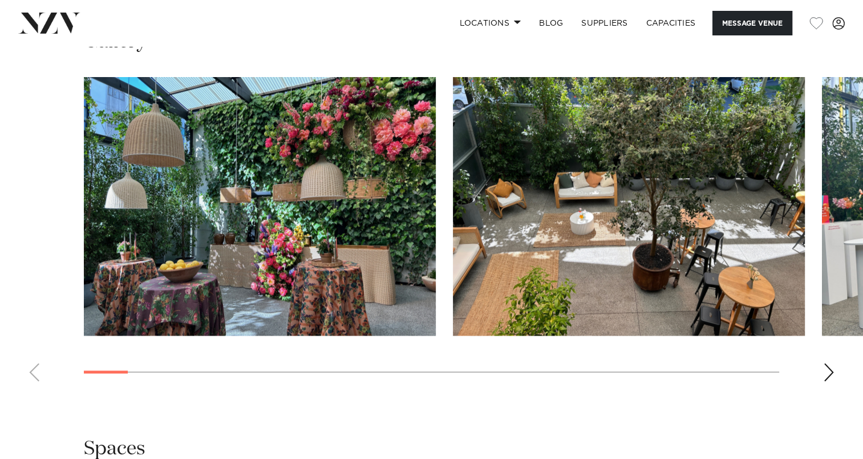
scroll to position [1084, 0]
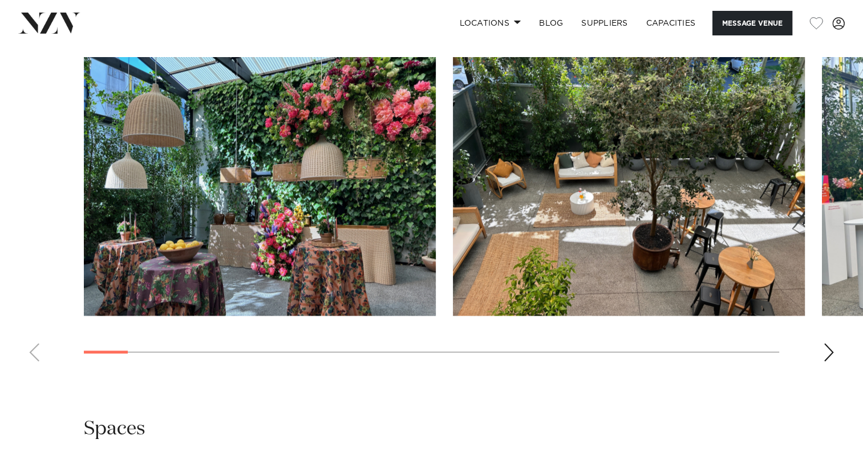
click at [831, 352] on div "Next slide" at bounding box center [829, 352] width 11 height 18
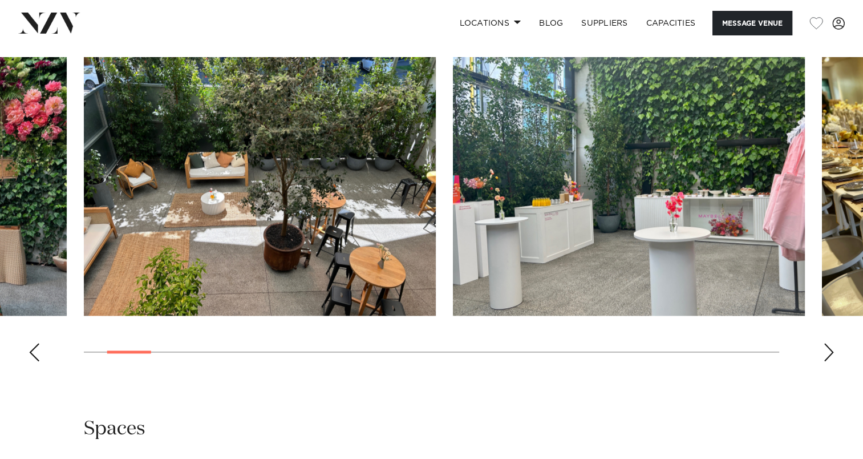
click at [831, 352] on div "Next slide" at bounding box center [829, 352] width 11 height 18
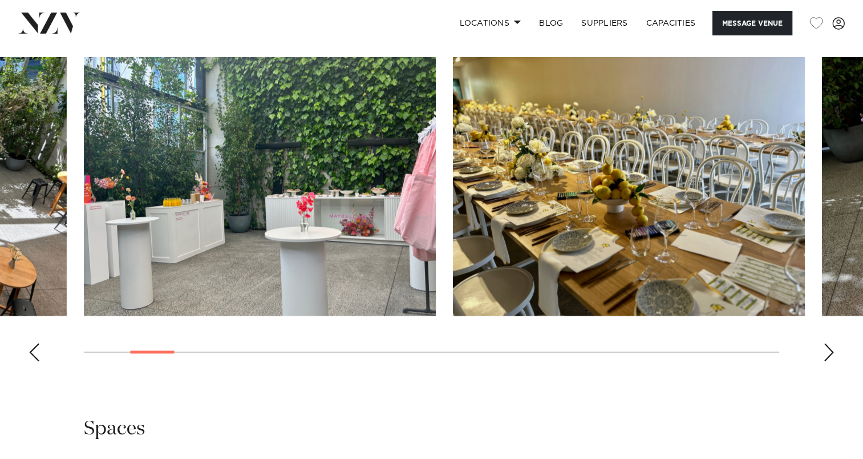
click at [831, 352] on div "Next slide" at bounding box center [829, 352] width 11 height 18
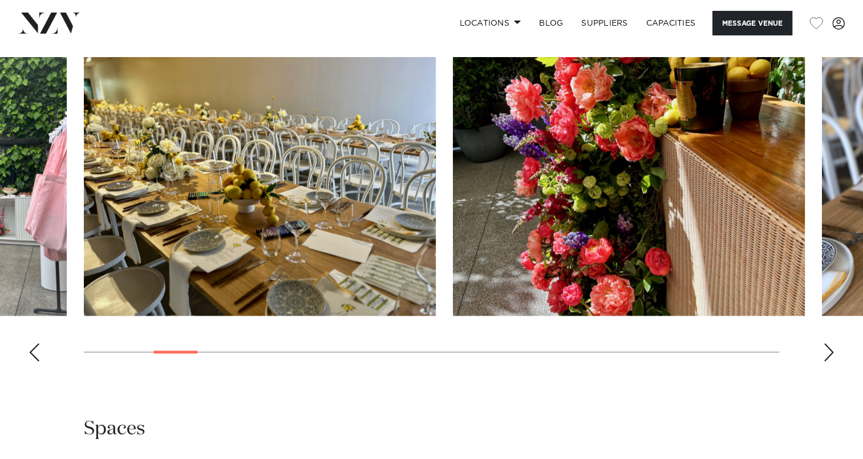
click at [831, 352] on div "Next slide" at bounding box center [829, 352] width 11 height 18
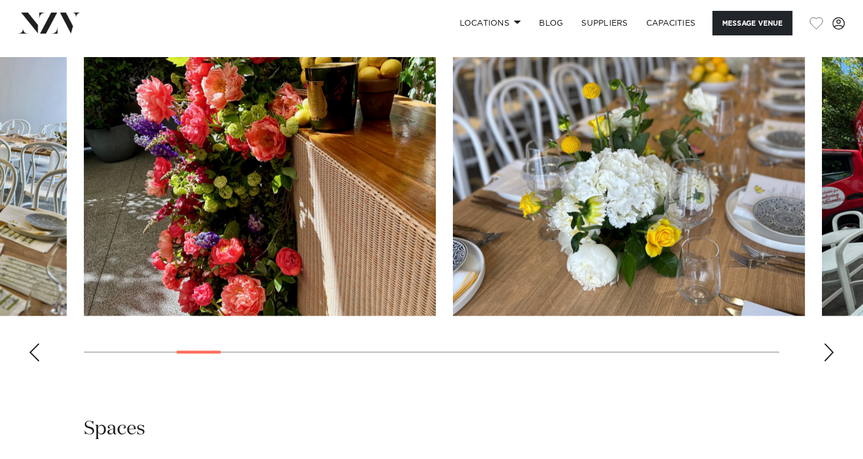
click at [831, 352] on div "Next slide" at bounding box center [829, 352] width 11 height 18
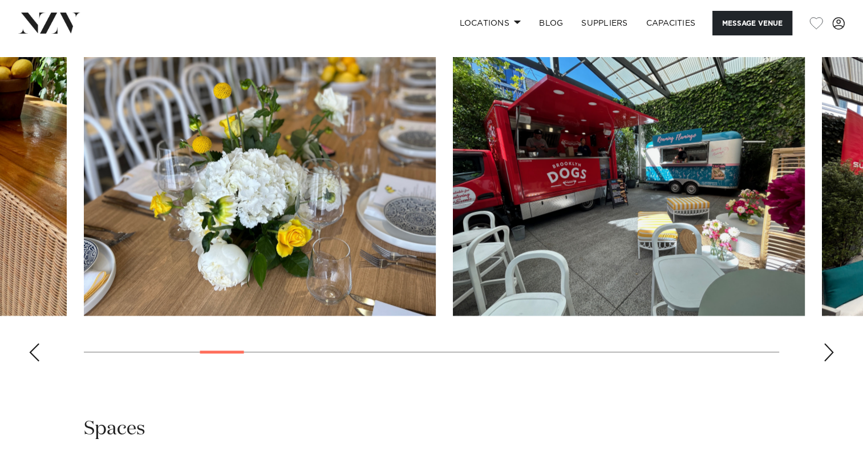
click at [831, 352] on div "Next slide" at bounding box center [829, 352] width 11 height 18
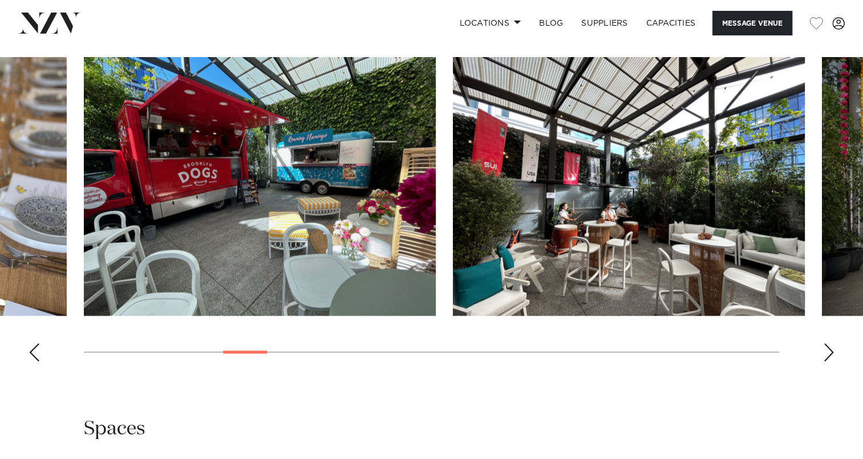
click at [831, 352] on div "Next slide" at bounding box center [829, 352] width 11 height 18
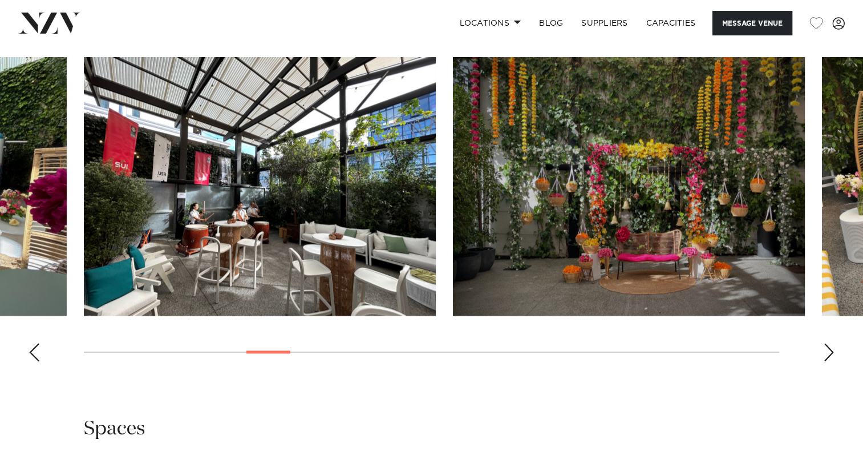
click at [831, 352] on div "Next slide" at bounding box center [829, 352] width 11 height 18
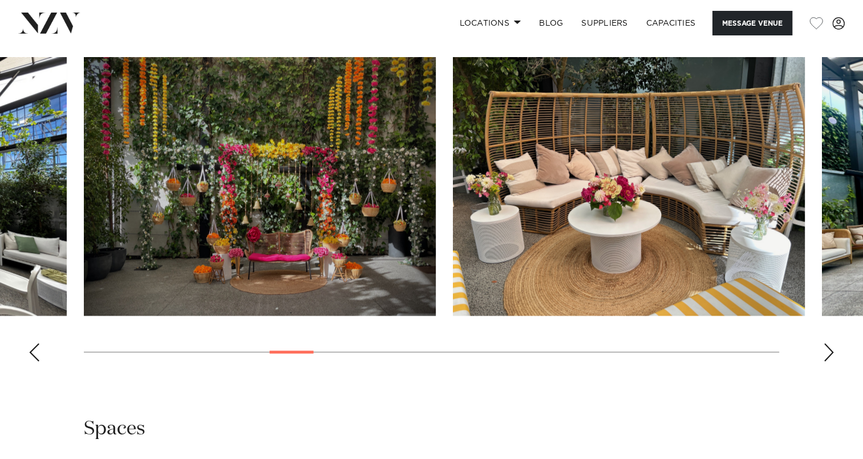
click at [831, 352] on div "Next slide" at bounding box center [829, 352] width 11 height 18
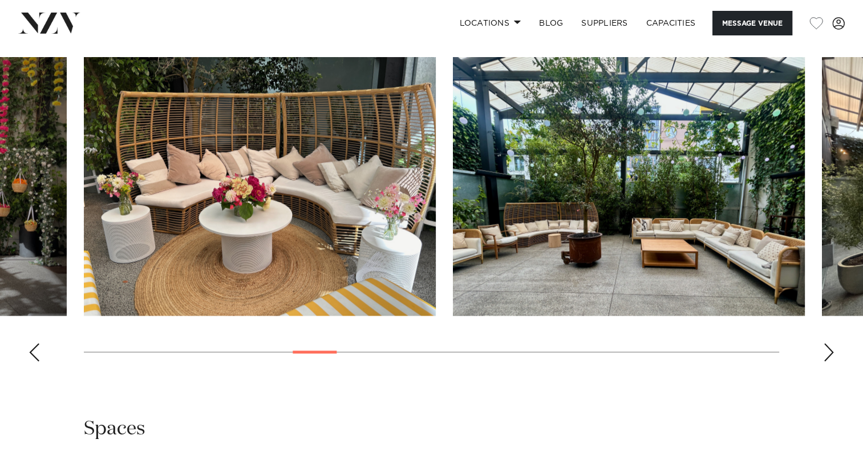
click at [831, 352] on div "Next slide" at bounding box center [829, 352] width 11 height 18
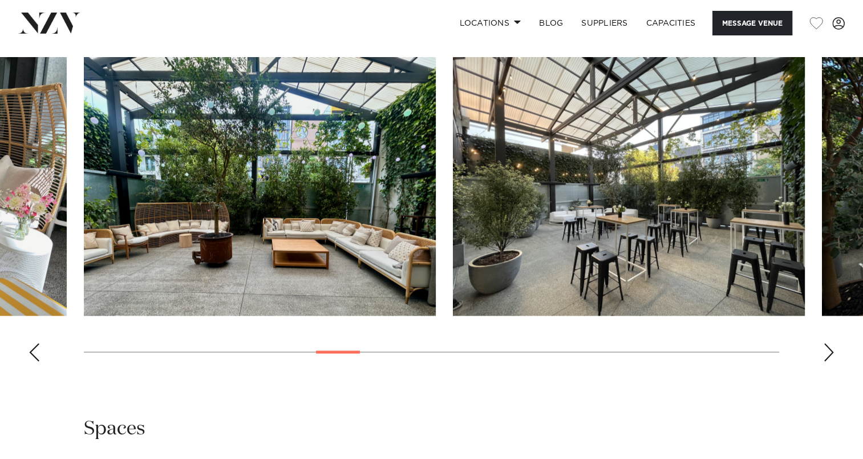
click at [831, 352] on div "Next slide" at bounding box center [829, 352] width 11 height 18
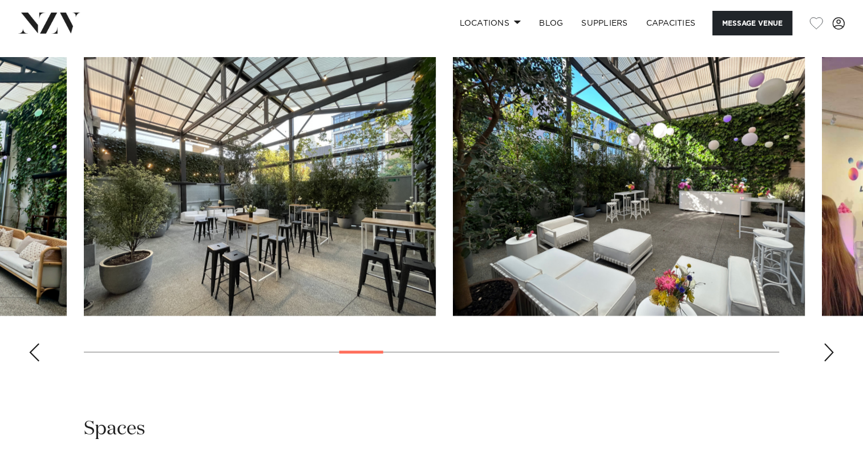
click at [831, 352] on div "Next slide" at bounding box center [829, 352] width 11 height 18
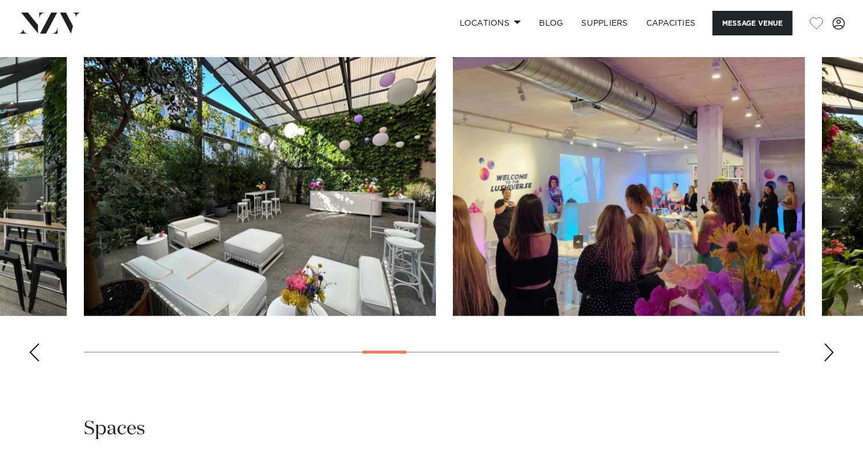
click at [831, 352] on div "Next slide" at bounding box center [829, 352] width 11 height 18
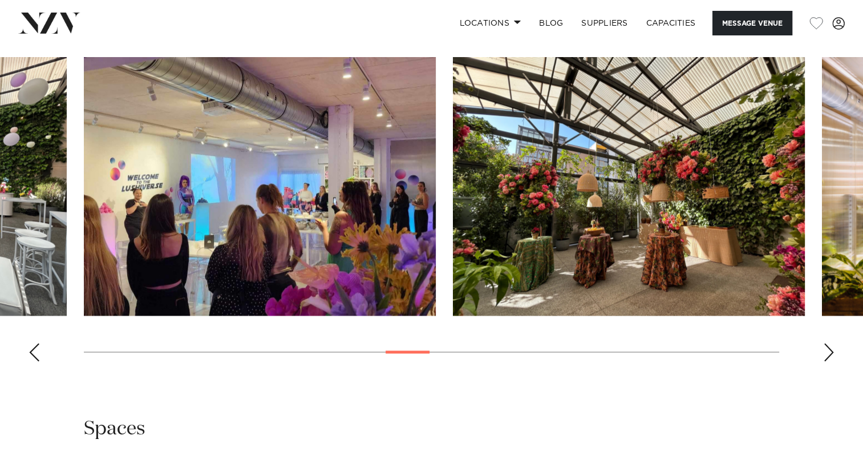
click at [831, 352] on div "Next slide" at bounding box center [829, 352] width 11 height 18
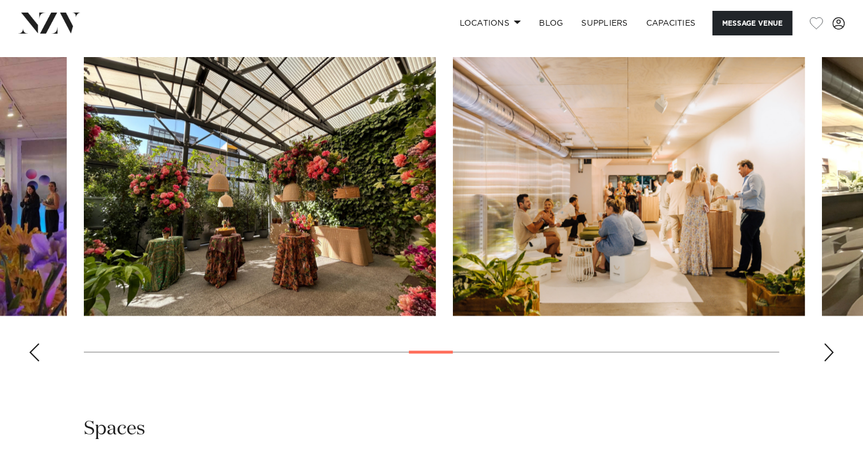
click at [831, 352] on div "Next slide" at bounding box center [829, 352] width 11 height 18
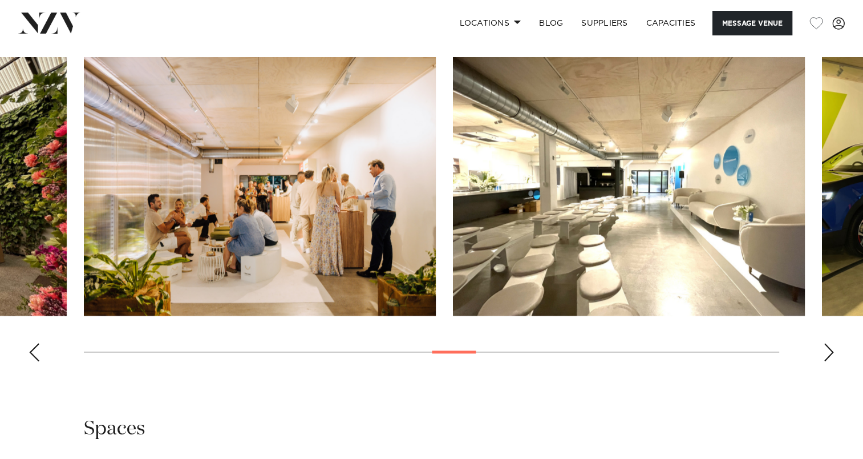
click at [831, 352] on div "Next slide" at bounding box center [829, 352] width 11 height 18
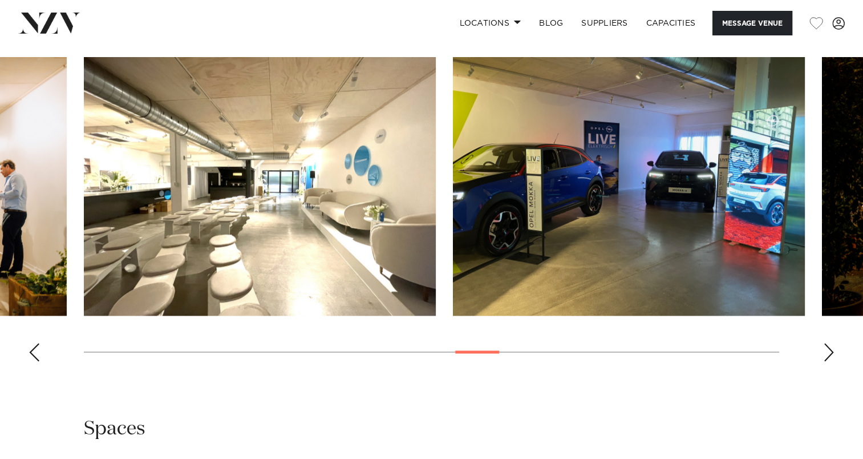
click at [831, 352] on div "Next slide" at bounding box center [829, 352] width 11 height 18
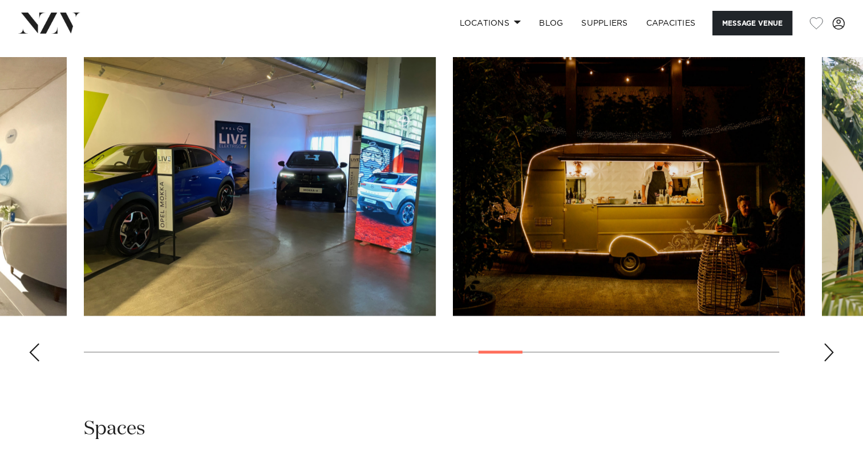
click at [831, 352] on div "Next slide" at bounding box center [829, 352] width 11 height 18
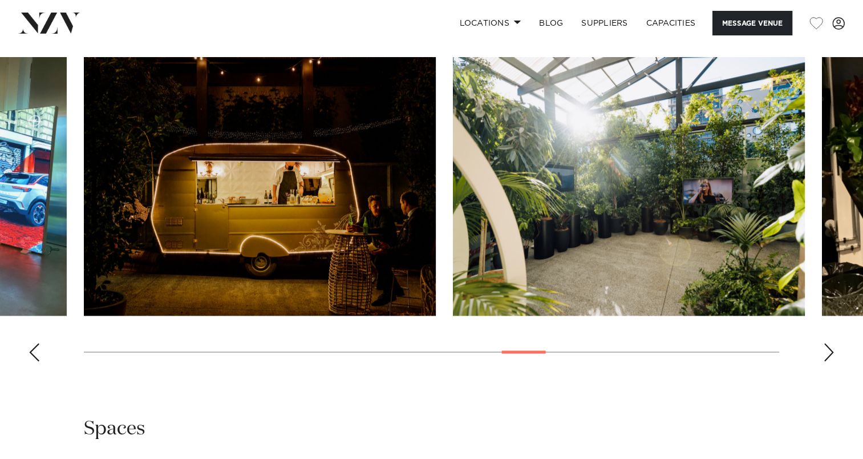
click at [832, 352] on div "Next slide" at bounding box center [829, 352] width 11 height 18
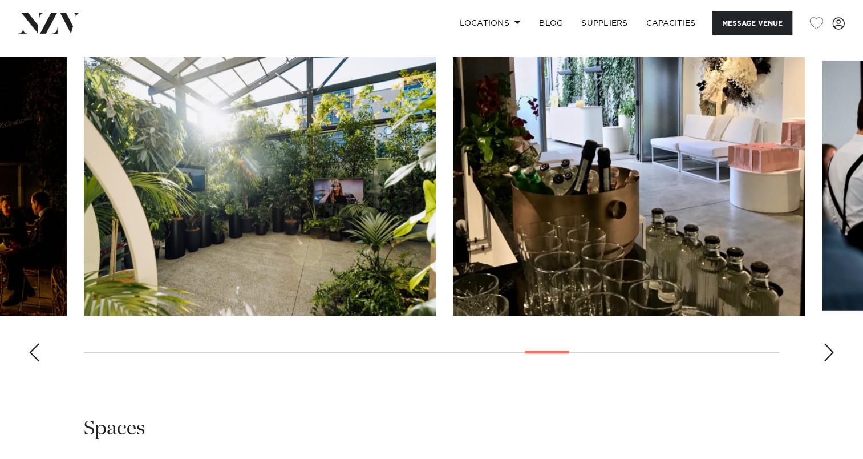
click at [832, 352] on div "Next slide" at bounding box center [829, 352] width 11 height 18
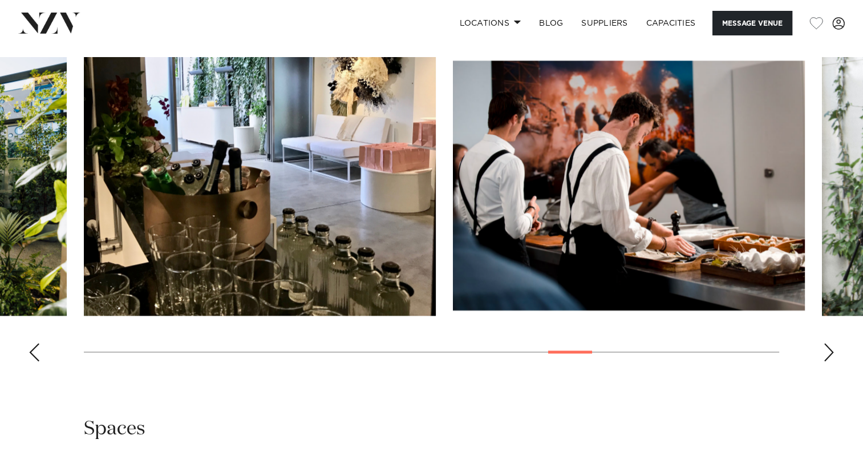
click at [832, 352] on div "Next slide" at bounding box center [829, 352] width 11 height 18
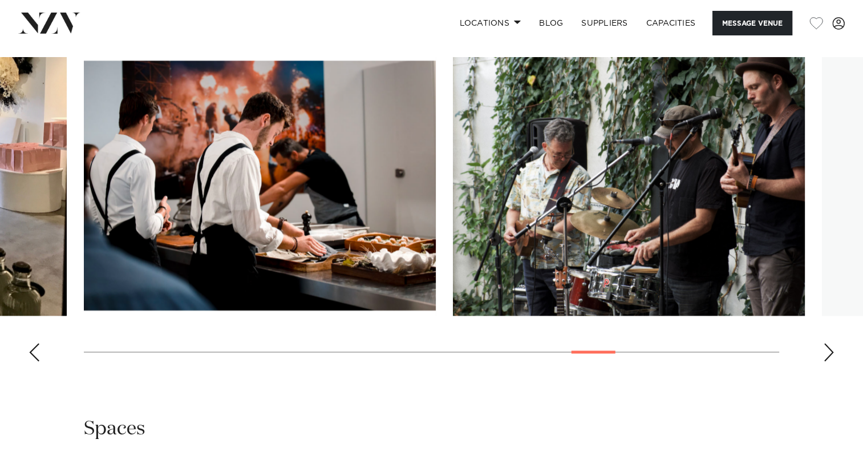
click at [832, 352] on div "Next slide" at bounding box center [829, 352] width 11 height 18
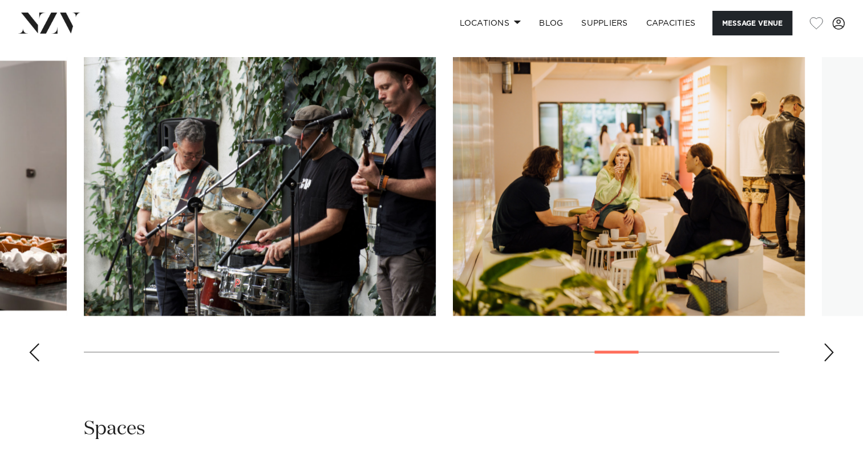
click at [832, 352] on div "Next slide" at bounding box center [829, 352] width 11 height 18
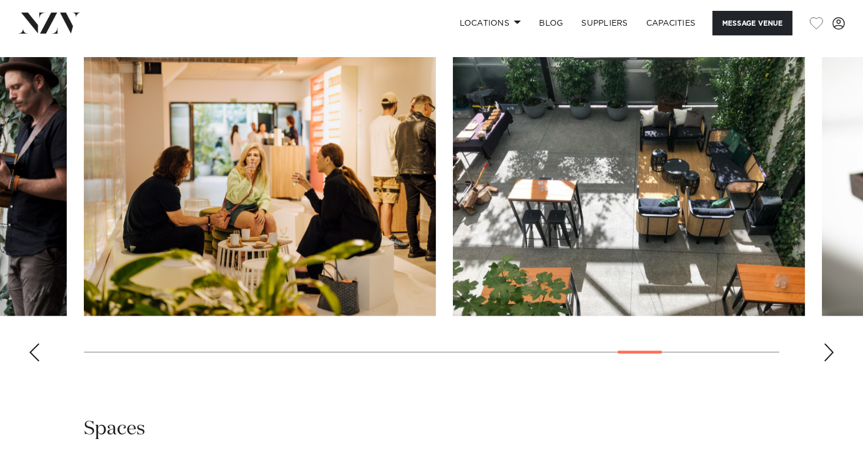
click at [832, 352] on div "Next slide" at bounding box center [829, 352] width 11 height 18
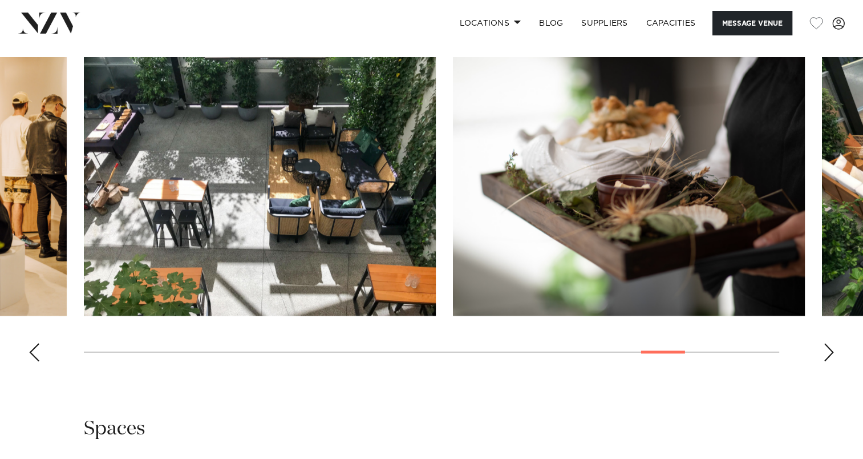
click at [832, 352] on div "Next slide" at bounding box center [829, 352] width 11 height 18
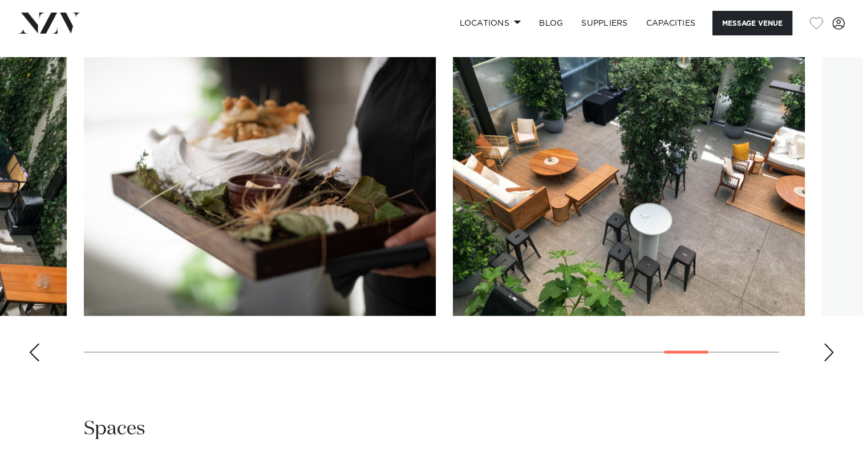
click at [832, 352] on div "Next slide" at bounding box center [829, 352] width 11 height 18
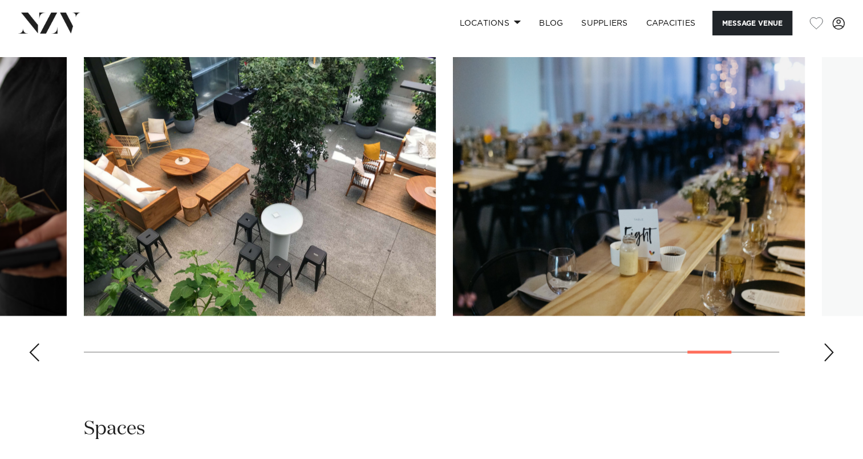
click at [832, 352] on div "Next slide" at bounding box center [829, 352] width 11 height 18
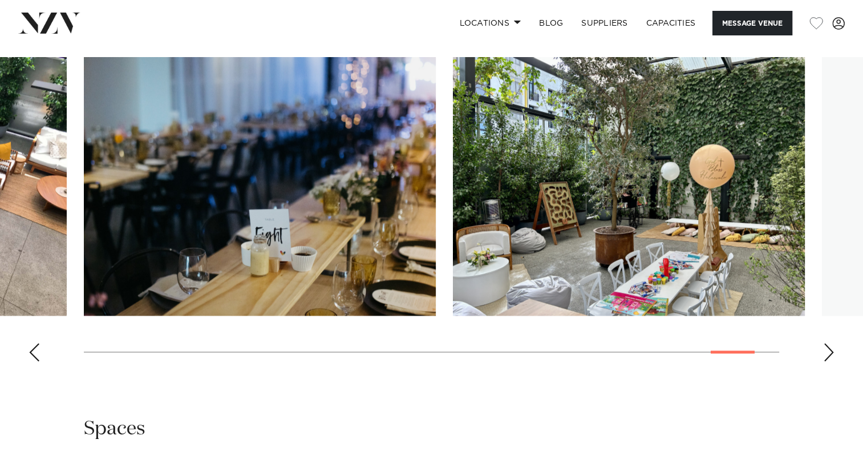
click at [832, 352] on div "Next slide" at bounding box center [829, 352] width 11 height 18
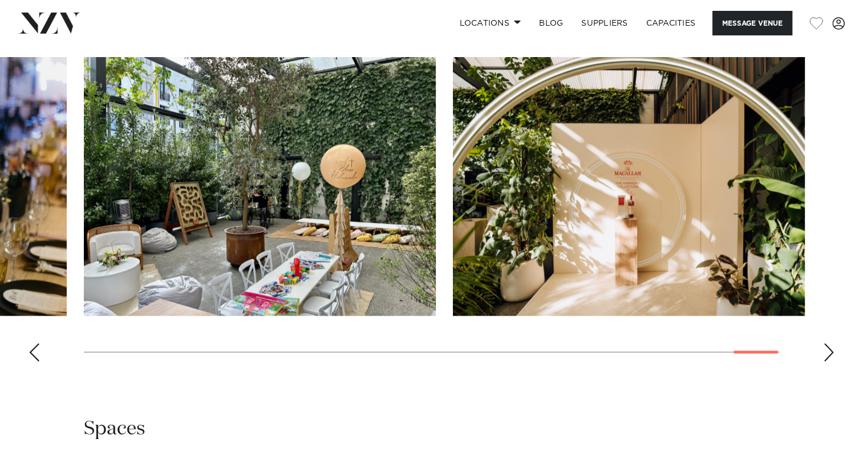
click at [832, 352] on div "Next slide" at bounding box center [829, 352] width 11 height 18
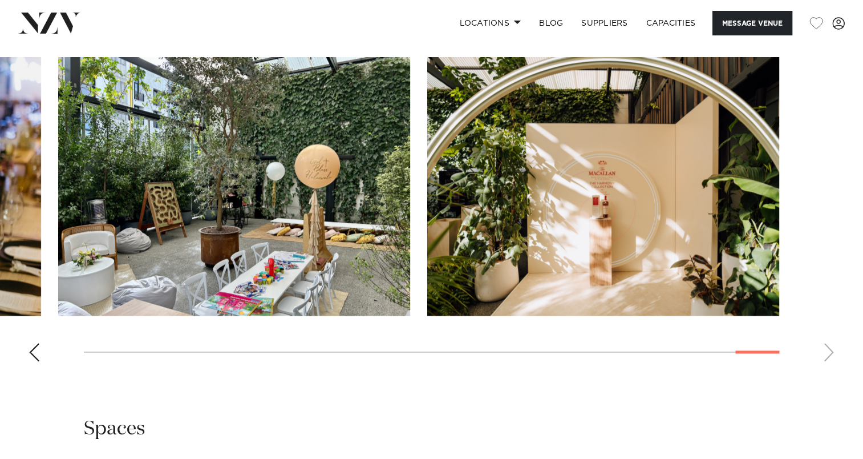
click at [832, 352] on swiper-container at bounding box center [431, 213] width 863 height 313
